Goal: Navigation & Orientation: Find specific page/section

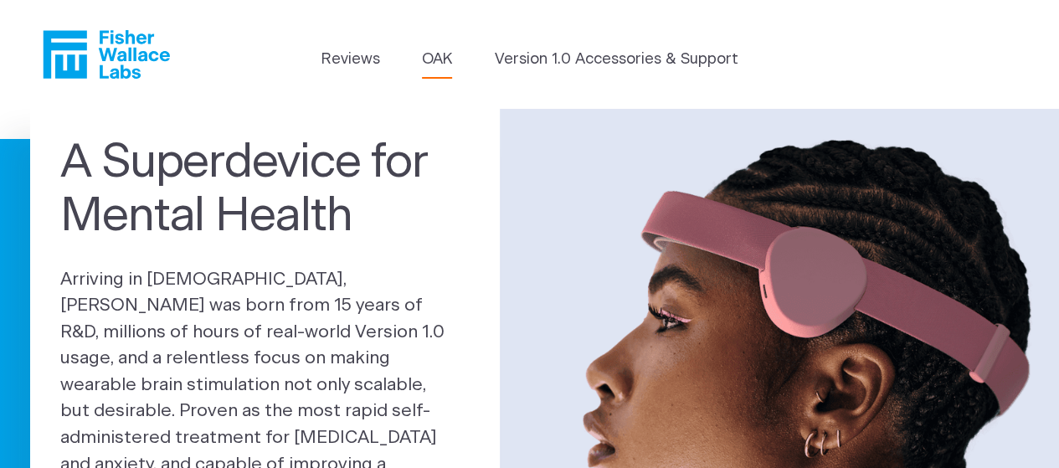
click at [442, 56] on link "OAK" at bounding box center [437, 60] width 30 height 23
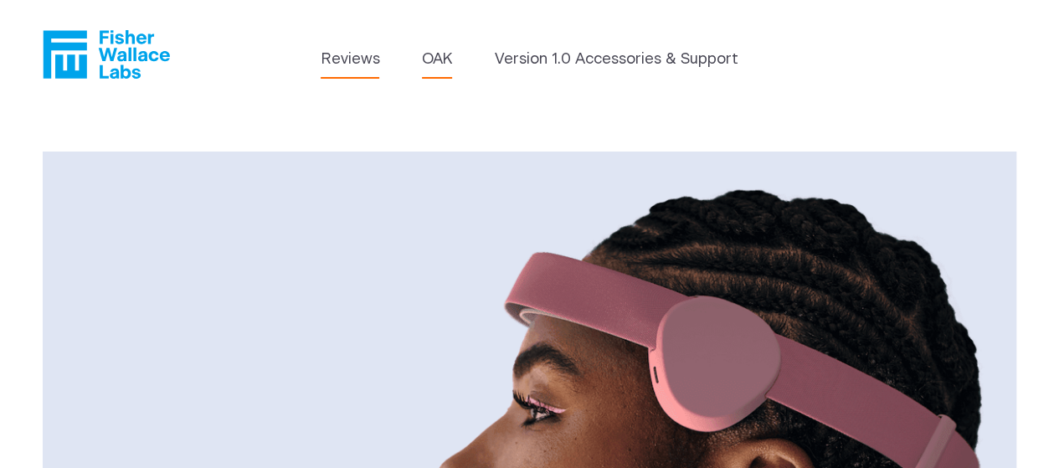
click at [351, 56] on link "Reviews" at bounding box center [349, 60] width 59 height 23
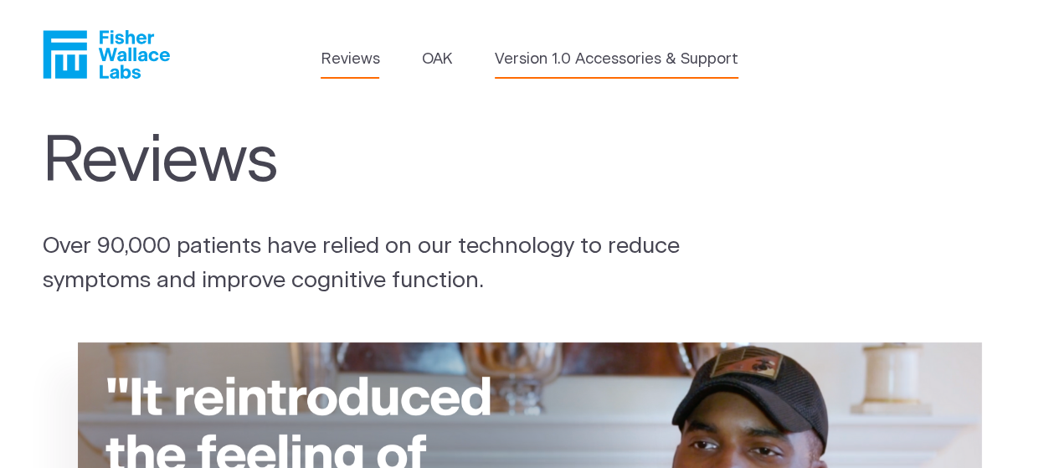
click at [646, 61] on link "Version 1.0 Accessories & Support" at bounding box center [617, 60] width 244 height 23
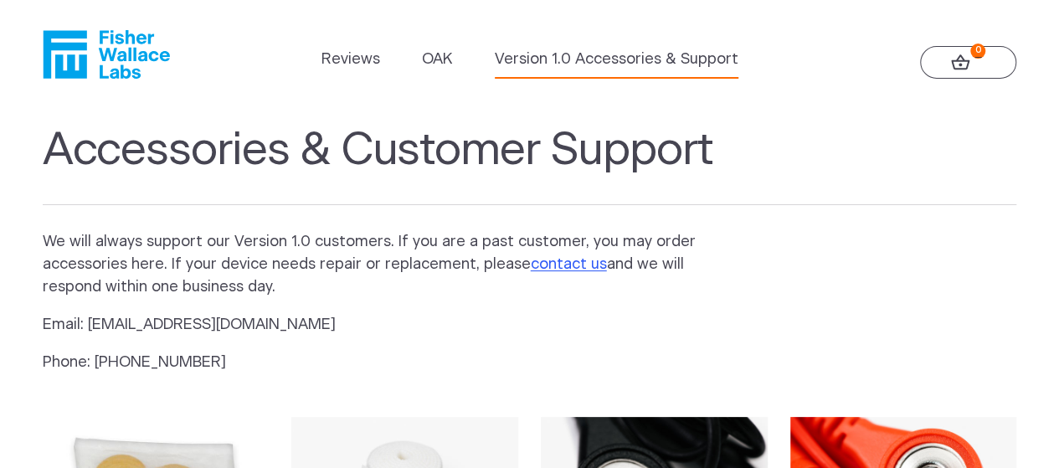
click at [968, 54] on icon at bounding box center [960, 62] width 19 height 16
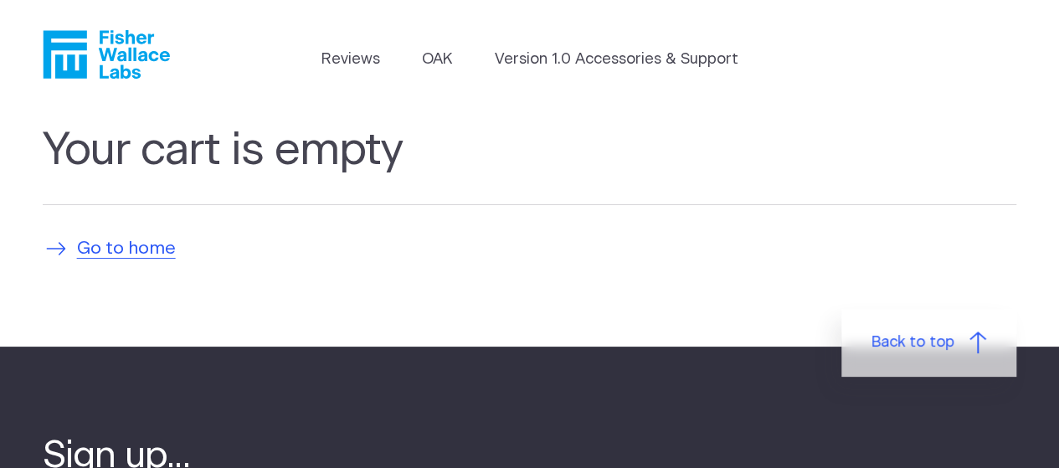
click at [159, 242] on span "Go to home" at bounding box center [126, 248] width 99 height 27
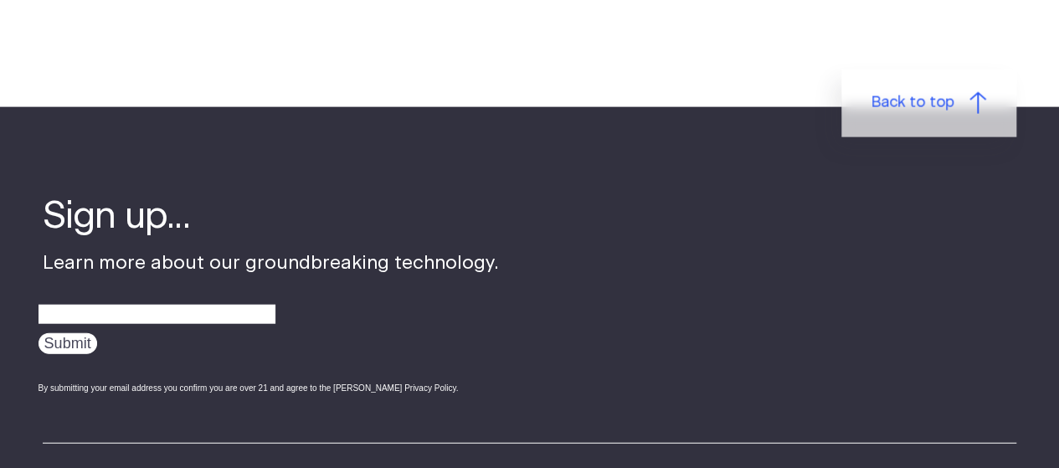
scroll to position [5449, 0]
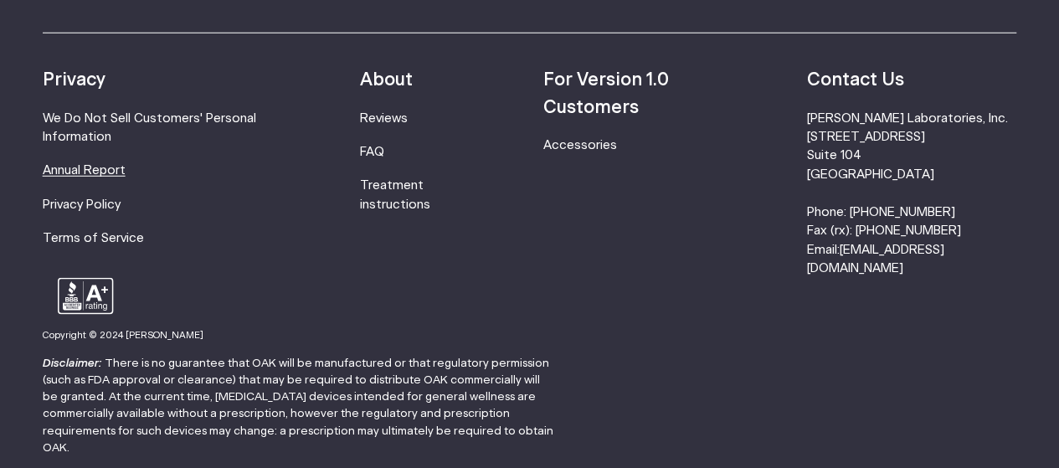
click at [65, 164] on link "Annual Report" at bounding box center [84, 170] width 83 height 13
